Goal: Navigation & Orientation: Understand site structure

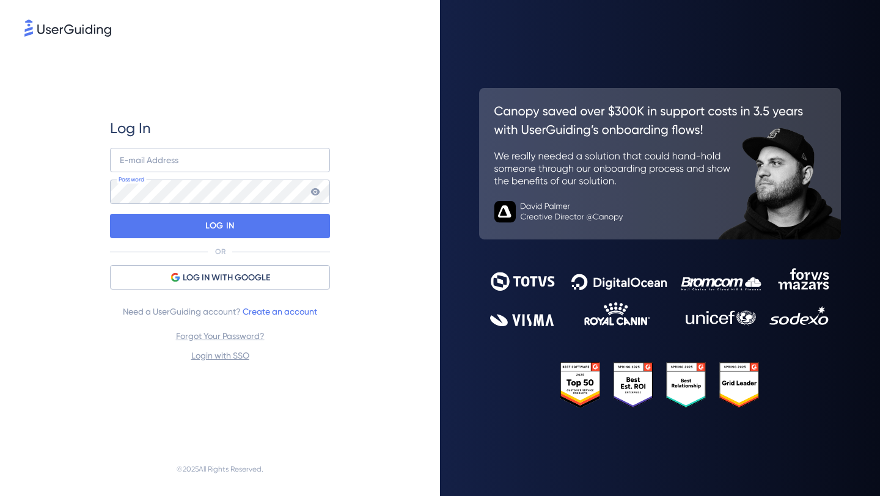
type input "[PERSON_NAME][EMAIL_ADDRESS][PERSON_NAME][DOMAIN_NAME]"
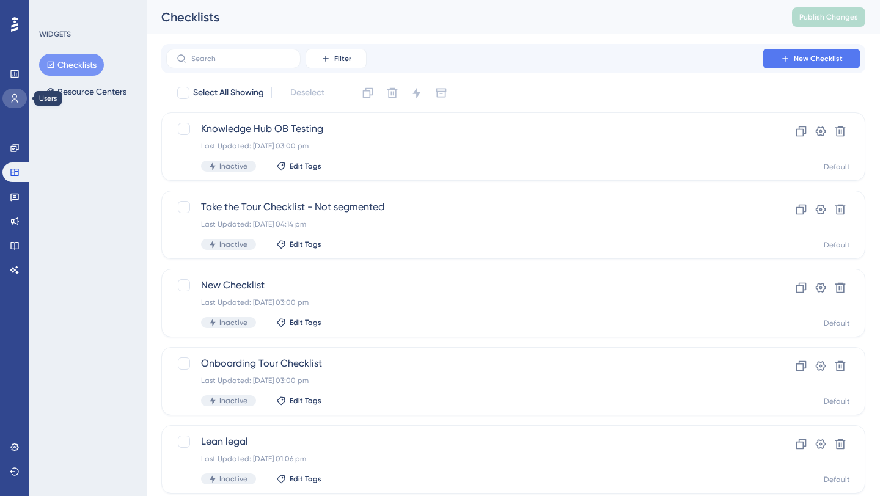
click at [16, 98] on icon at bounding box center [15, 98] width 10 height 10
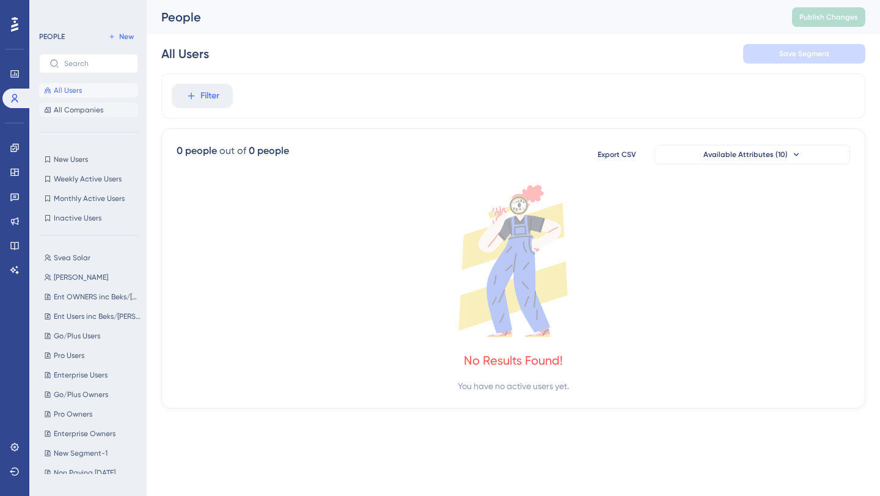
click at [93, 108] on span "All Companies" at bounding box center [78, 110] width 49 height 10
click at [84, 155] on span "New Users" at bounding box center [71, 160] width 34 height 10
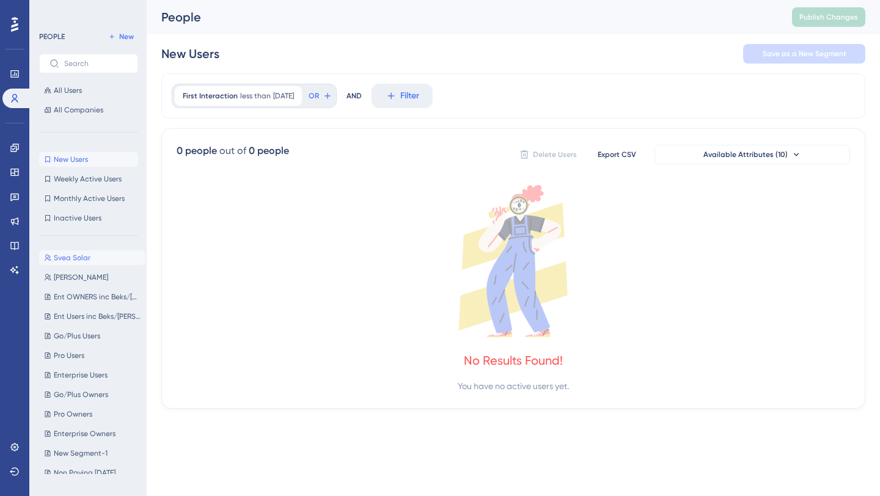
click at [84, 255] on span "Svea Solar" at bounding box center [72, 258] width 37 height 10
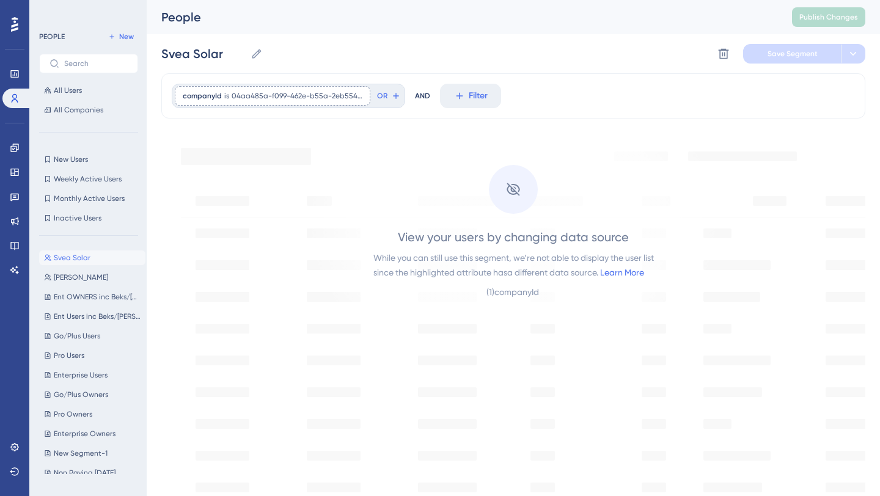
click at [84, 305] on div "Svea Solar Svea Solar [PERSON_NAME] Test [PERSON_NAME] Test Ent OWNERS inc Beks…" at bounding box center [92, 360] width 106 height 228
click at [78, 73] on div "PEOPLE New All Users All Companies" at bounding box center [88, 73] width 99 height 88
click at [79, 85] on button "All Users" at bounding box center [88, 90] width 99 height 15
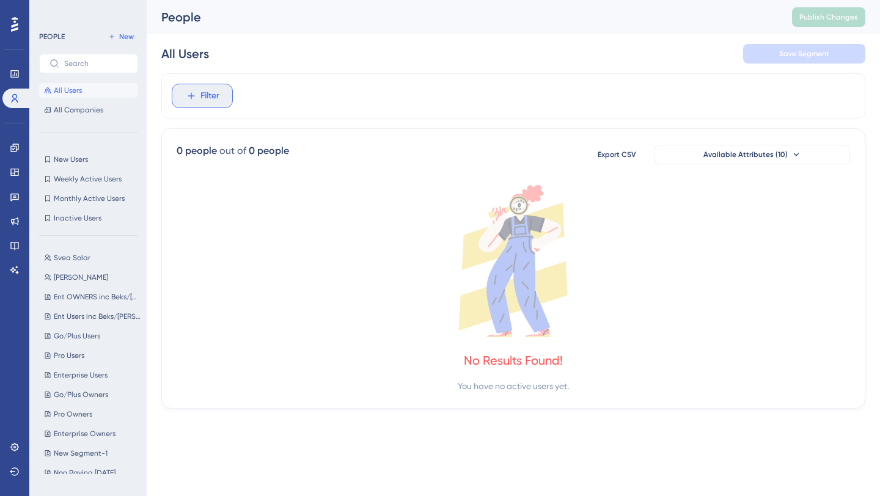
click at [200, 95] on span "Filter" at bounding box center [209, 96] width 19 height 15
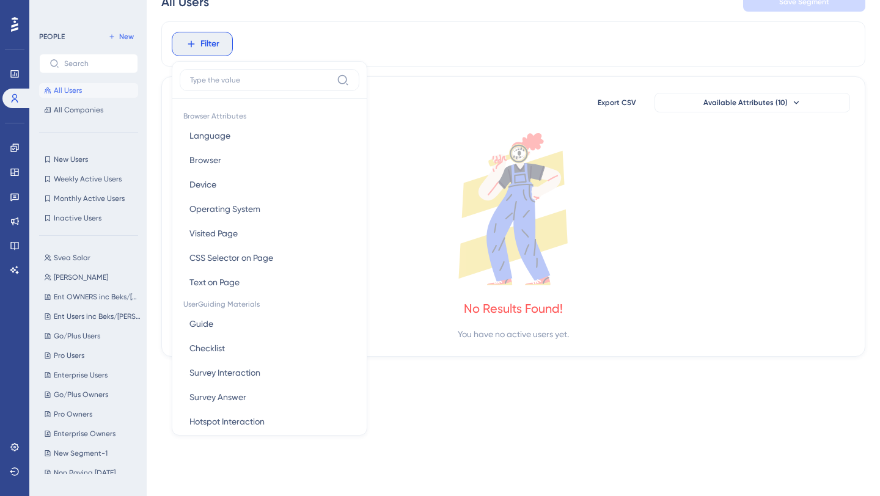
click at [548, 343] on div "0 people out of 0 people Export CSV Available Attributes (10) No Results Found!…" at bounding box center [513, 216] width 704 height 280
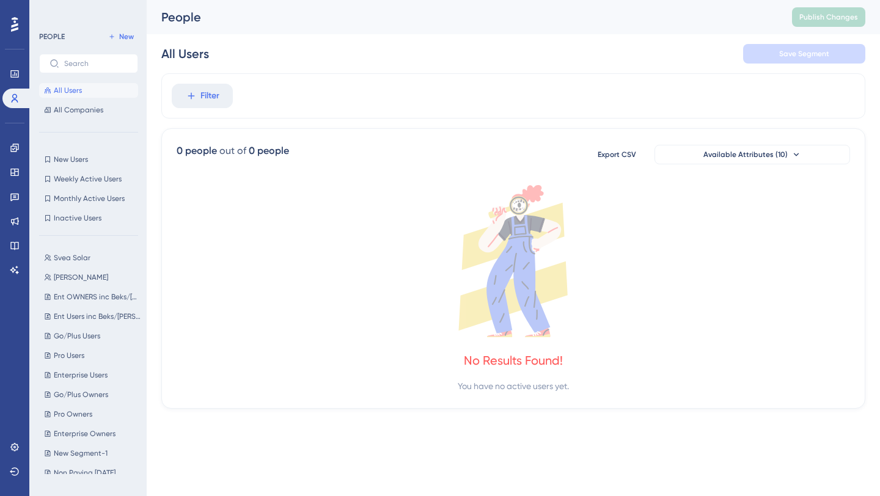
click at [57, 122] on div "PEOPLE New All Users All Companies New Users New Users Weekly Active Users Week…" at bounding box center [88, 251] width 99 height 445
click at [75, 114] on span "All Companies" at bounding box center [78, 110] width 49 height 10
click at [13, 201] on icon at bounding box center [15, 197] width 10 height 10
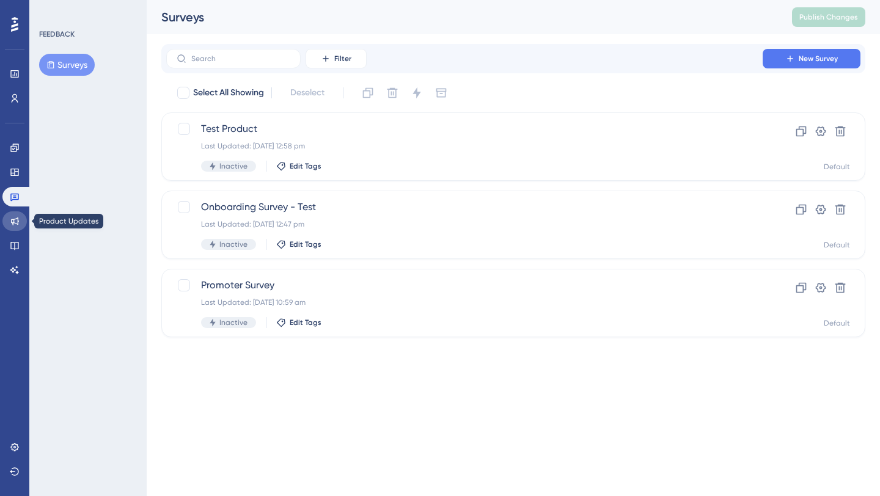
click at [14, 221] on icon at bounding box center [15, 221] width 10 height 10
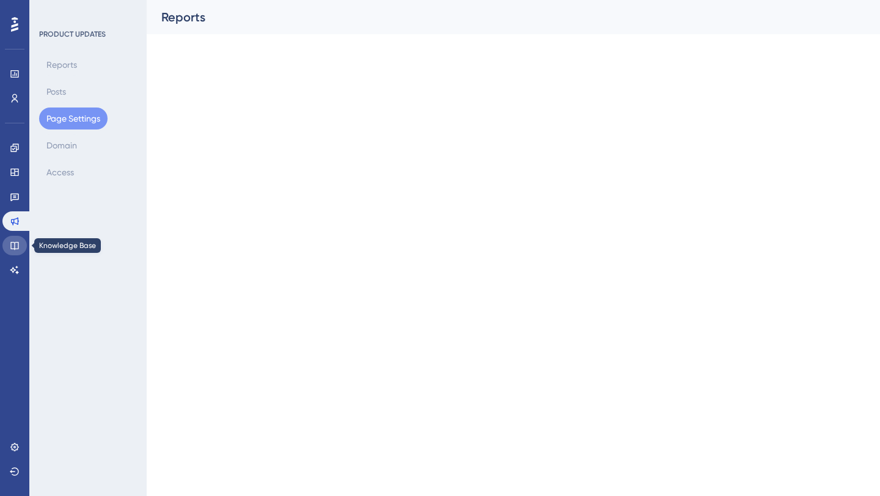
click at [13, 247] on icon at bounding box center [15, 246] width 10 height 10
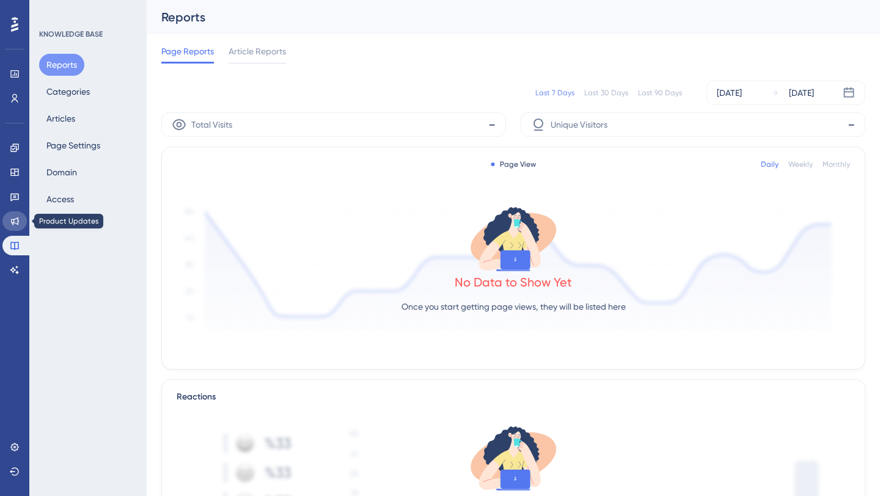
click at [20, 217] on link at bounding box center [14, 221] width 24 height 20
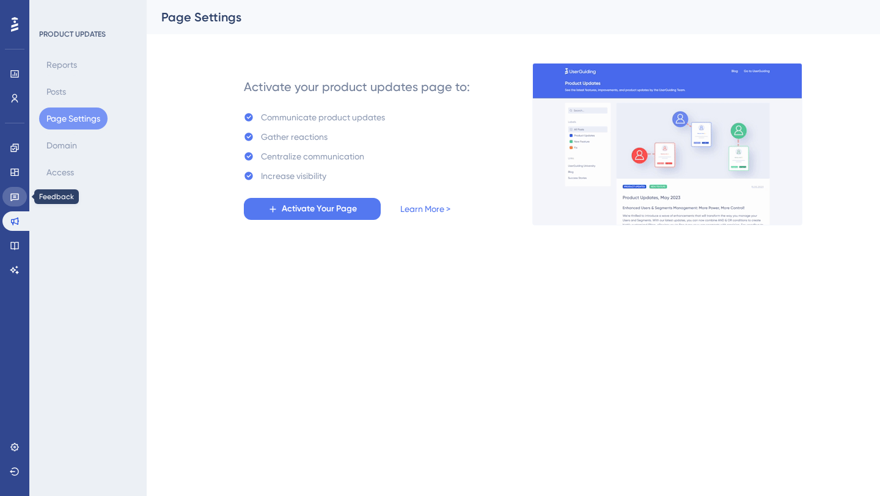
click at [15, 197] on icon at bounding box center [15, 197] width 10 height 10
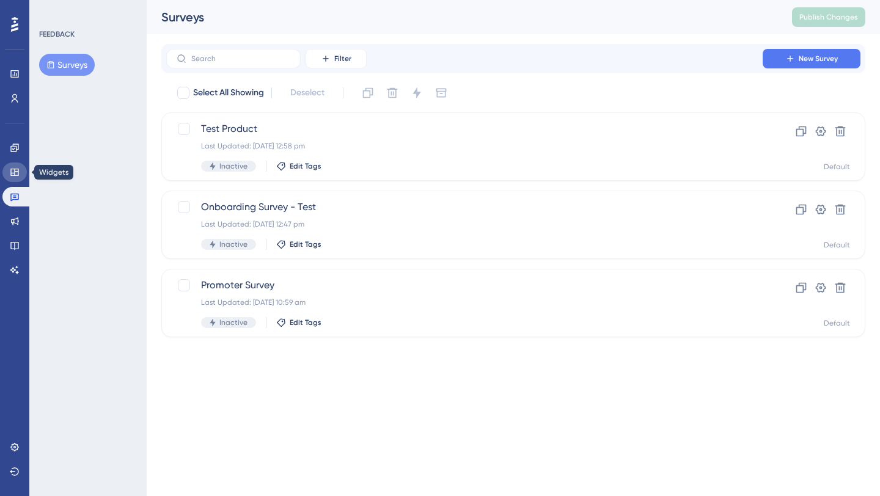
click at [16, 178] on link at bounding box center [14, 173] width 24 height 20
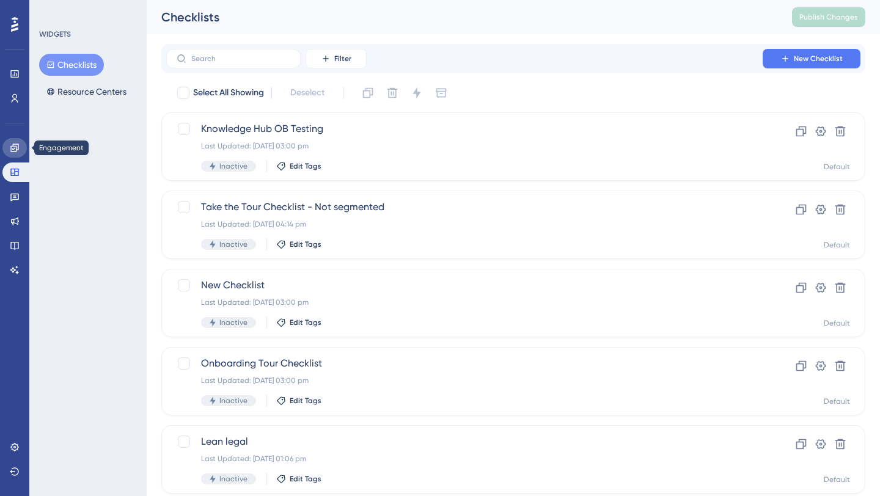
click at [21, 146] on link at bounding box center [14, 148] width 24 height 20
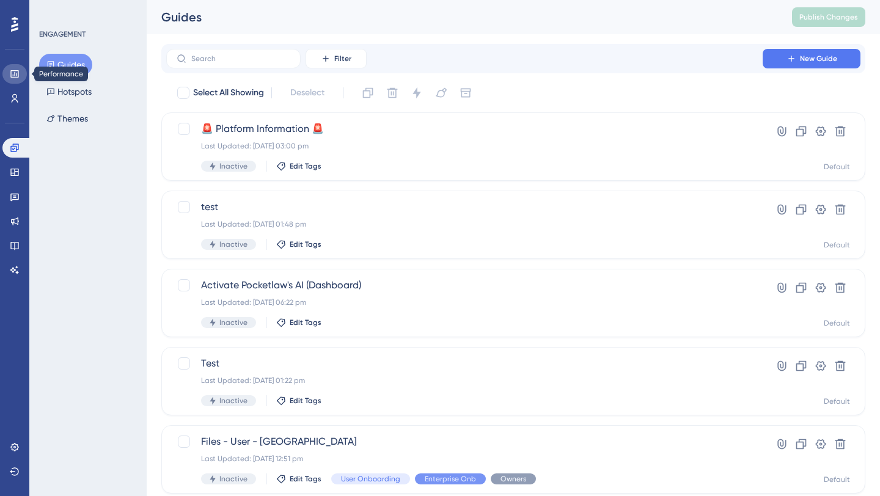
click at [19, 78] on icon at bounding box center [15, 74] width 10 height 10
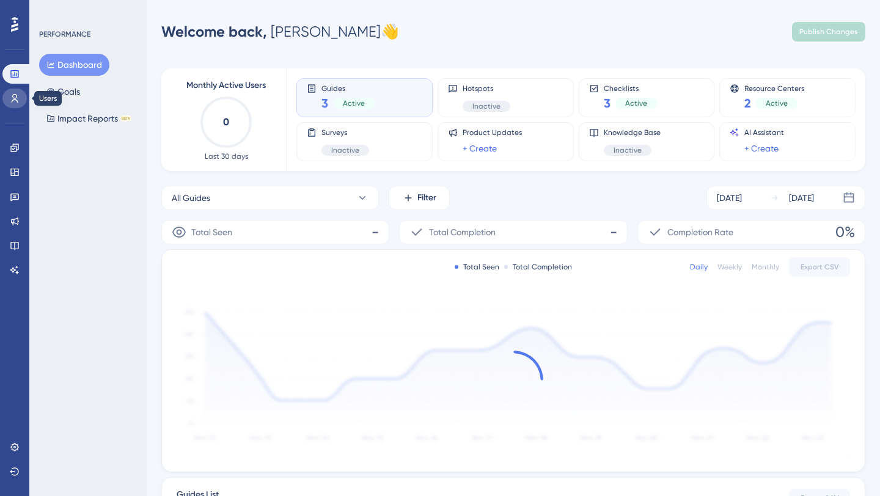
click at [17, 95] on icon at bounding box center [15, 98] width 10 height 10
